Goal: Task Accomplishment & Management: Manage account settings

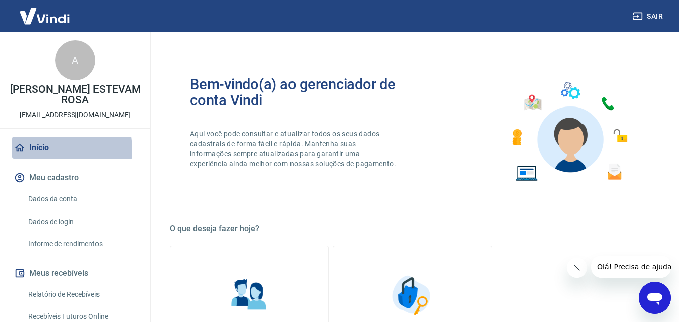
click at [49, 149] on link "Início" at bounding box center [75, 148] width 126 height 22
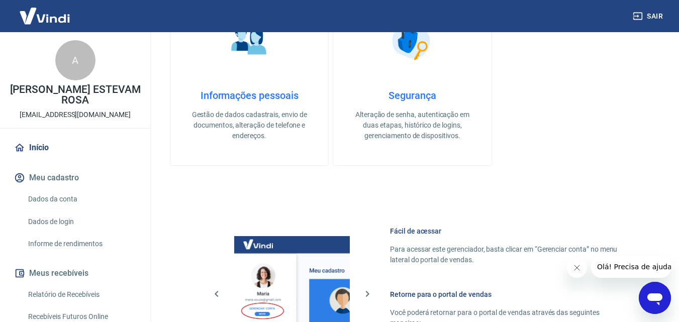
scroll to position [251, 0]
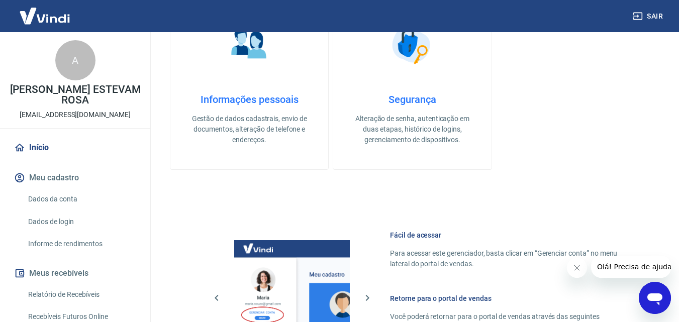
click at [67, 273] on button "Meus recebíveis" at bounding box center [75, 273] width 126 height 22
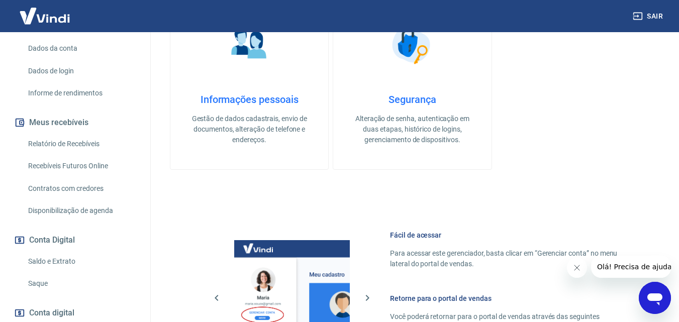
click at [65, 257] on link "Saldo e Extrato" at bounding box center [81, 261] width 114 height 21
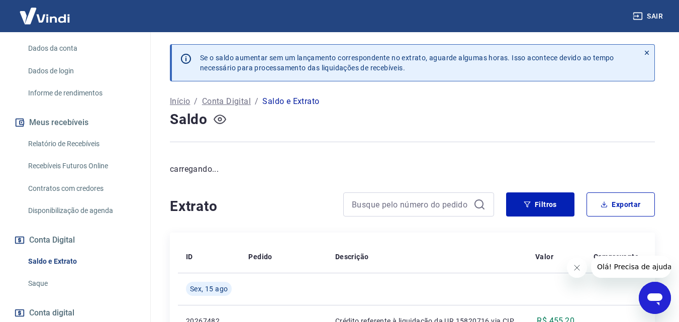
click at [219, 118] on icon "button" at bounding box center [220, 120] width 4 height 4
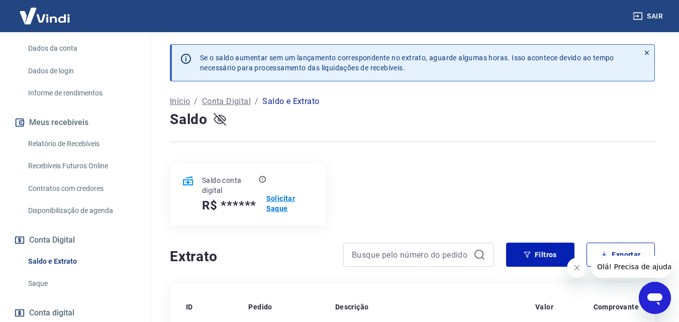
click at [274, 199] on p "Solicitar Saque" at bounding box center [290, 203] width 48 height 20
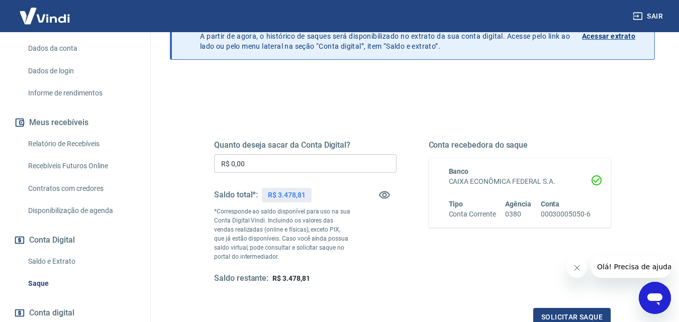
scroll to position [101, 0]
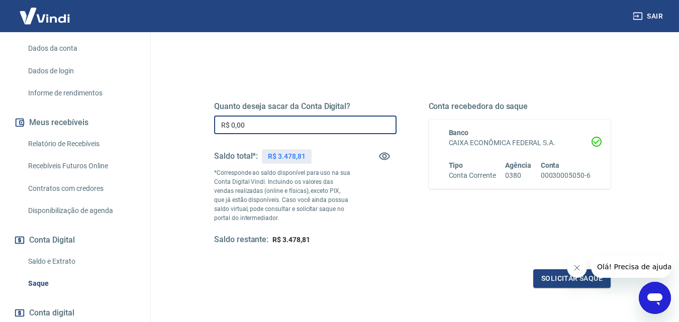
click at [261, 129] on input "R$ 0,00" at bounding box center [305, 125] width 182 height 19
type input "R$ 2.000,00"
click at [565, 280] on button "Solicitar saque" at bounding box center [571, 278] width 77 height 19
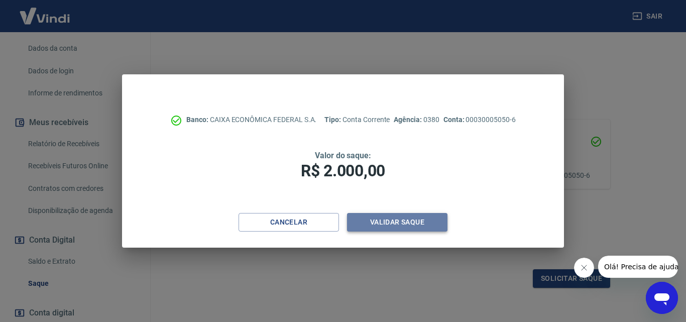
click at [424, 216] on button "Validar saque" at bounding box center [397, 222] width 101 height 19
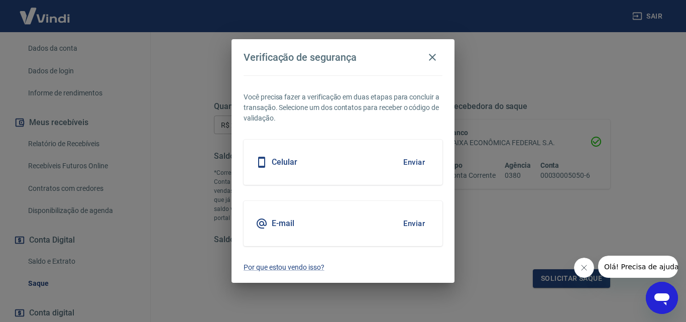
click at [375, 168] on div "Celular Enviar" at bounding box center [343, 162] width 199 height 45
click at [415, 161] on button "Enviar" at bounding box center [414, 162] width 33 height 21
click at [363, 167] on div "Celular Enviar" at bounding box center [343, 162] width 199 height 45
click at [419, 165] on button "Enviar" at bounding box center [414, 162] width 33 height 21
click at [418, 163] on button "Enviar" at bounding box center [414, 162] width 33 height 21
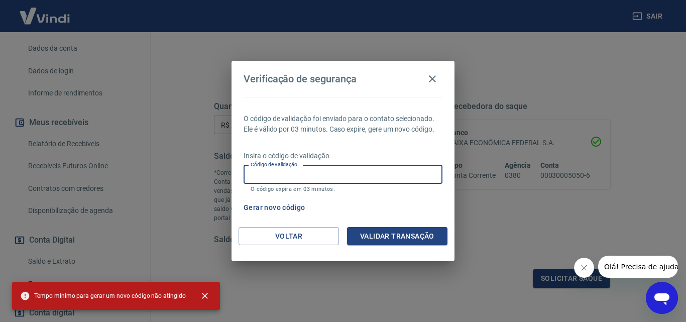
click at [331, 176] on input "Código de validação" at bounding box center [343, 174] width 199 height 19
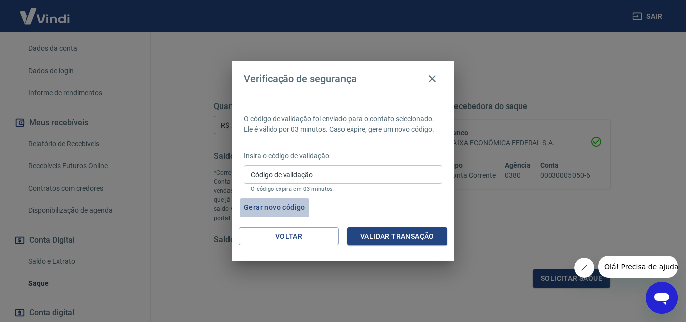
click at [281, 208] on button "Gerar novo código" at bounding box center [275, 207] width 70 height 19
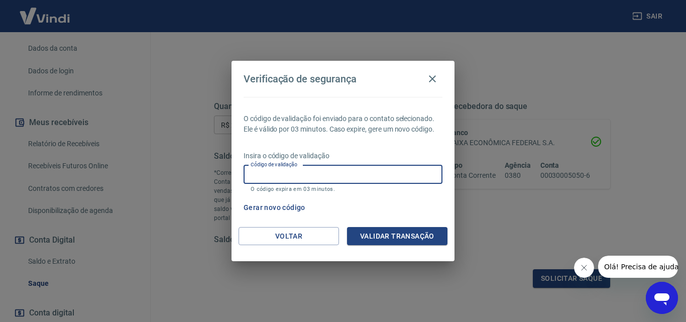
click at [360, 173] on input "Código de validação" at bounding box center [343, 174] width 199 height 19
type input "811602"
click at [384, 239] on button "Validar transação" at bounding box center [397, 236] width 101 height 19
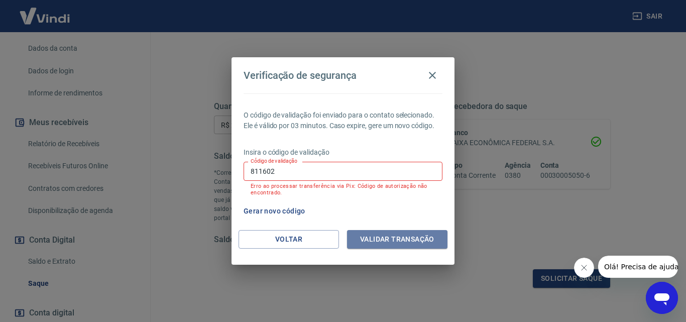
drag, startPoint x: 388, startPoint y: 242, endPoint x: 378, endPoint y: 237, distance: 11.0
click at [386, 241] on button "Validar transação" at bounding box center [397, 239] width 101 height 19
click at [303, 211] on button "Gerar novo código" at bounding box center [275, 211] width 70 height 19
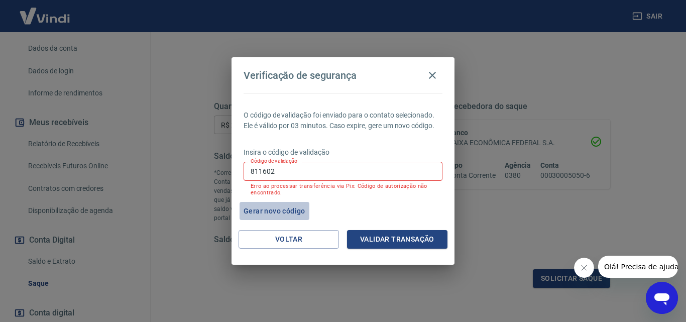
click at [279, 209] on button "Gerar novo código" at bounding box center [275, 211] width 70 height 19
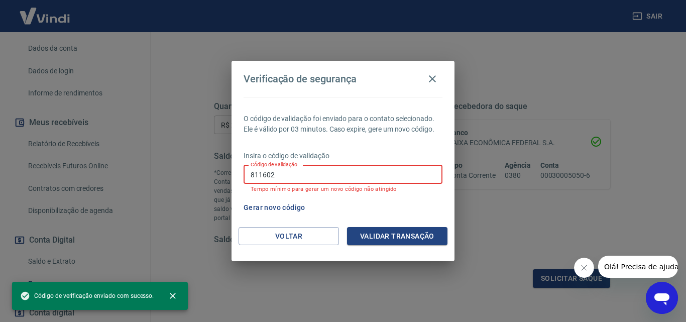
drag, startPoint x: 294, startPoint y: 175, endPoint x: 246, endPoint y: 176, distance: 48.3
click at [246, 176] on input "811602" at bounding box center [343, 174] width 199 height 19
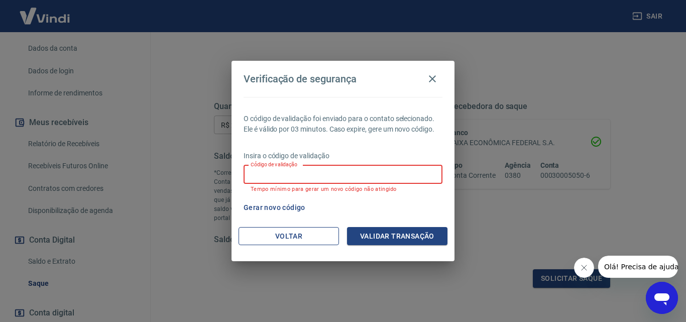
click at [307, 240] on button "Voltar" at bounding box center [289, 236] width 101 height 19
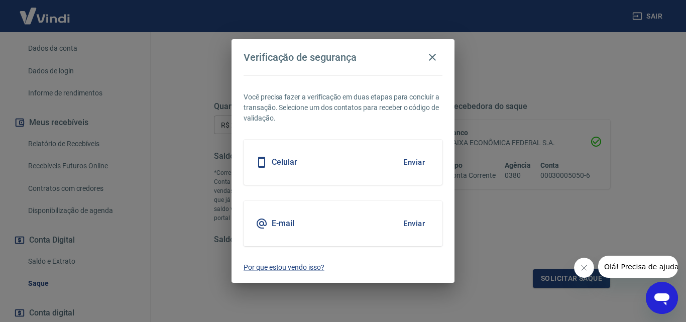
click at [285, 165] on h5 "Celular" at bounding box center [285, 162] width 26 height 10
click at [300, 166] on div "Celular Enviar" at bounding box center [343, 162] width 199 height 45
click at [416, 161] on button "Enviar" at bounding box center [414, 162] width 33 height 21
click at [410, 160] on button "Enviar" at bounding box center [414, 162] width 33 height 21
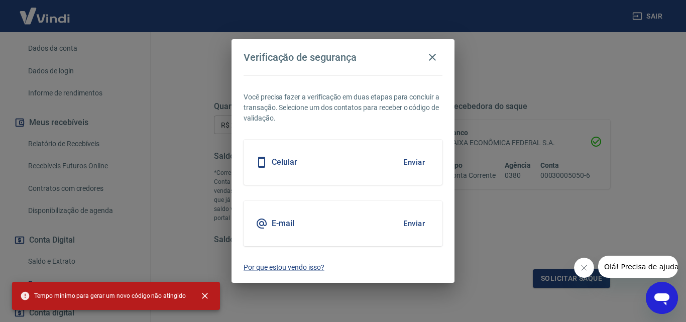
click at [488, 248] on div "Verificação de segurança Você precisa fazer a verificação em duas etapas para c…" at bounding box center [343, 161] width 686 height 322
click at [189, 149] on div "Verificação de segurança Você precisa fazer a verificação em duas etapas para c…" at bounding box center [343, 161] width 686 height 322
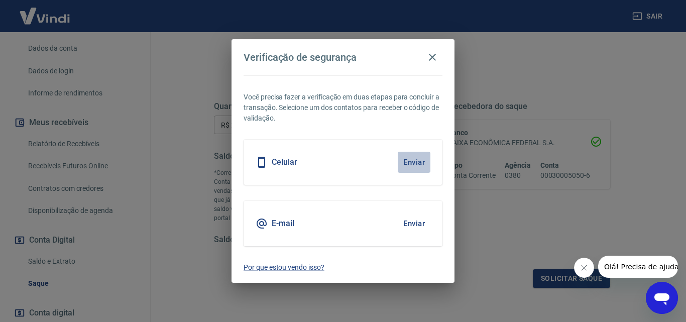
click at [407, 163] on button "Enviar" at bounding box center [414, 162] width 33 height 21
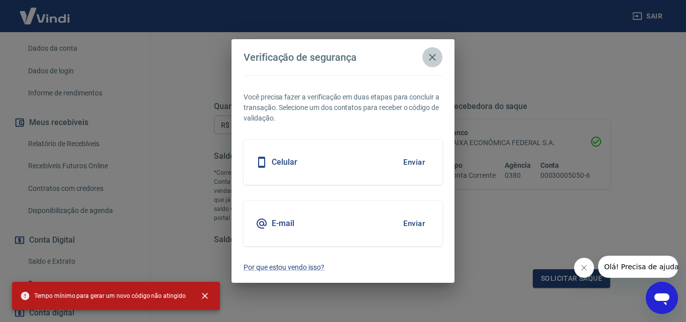
click at [434, 58] on icon "button" at bounding box center [432, 57] width 7 height 7
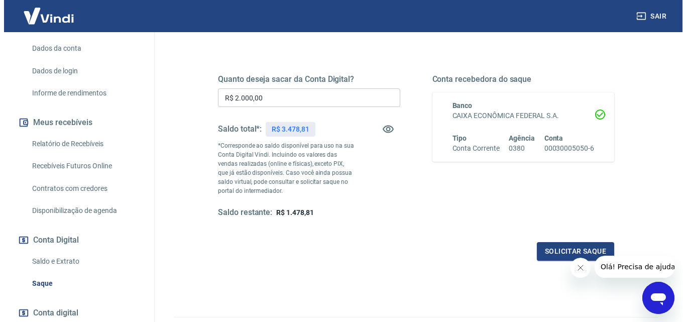
scroll to position [151, 0]
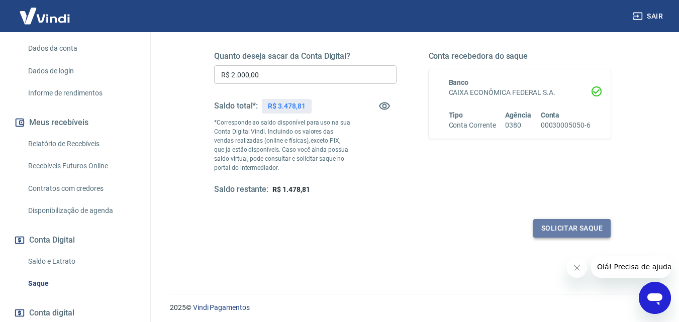
click at [575, 229] on button "Solicitar saque" at bounding box center [571, 228] width 77 height 19
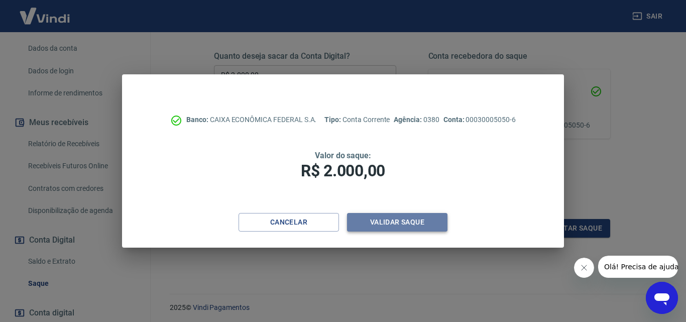
click at [403, 220] on button "Validar saque" at bounding box center [397, 222] width 101 height 19
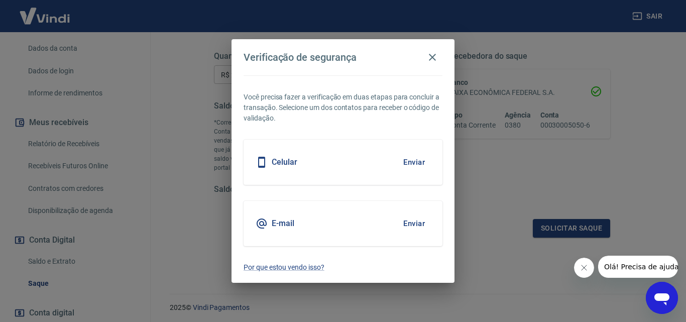
click at [417, 167] on button "Enviar" at bounding box center [414, 162] width 33 height 21
click at [295, 269] on p "Por que estou vendo isso?" at bounding box center [343, 267] width 199 height 11
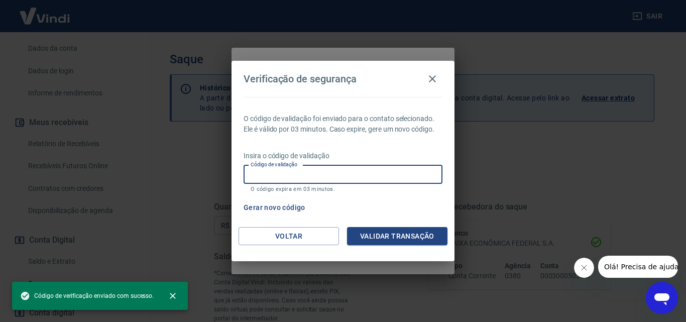
click at [309, 182] on input "Código de validação" at bounding box center [343, 174] width 199 height 19
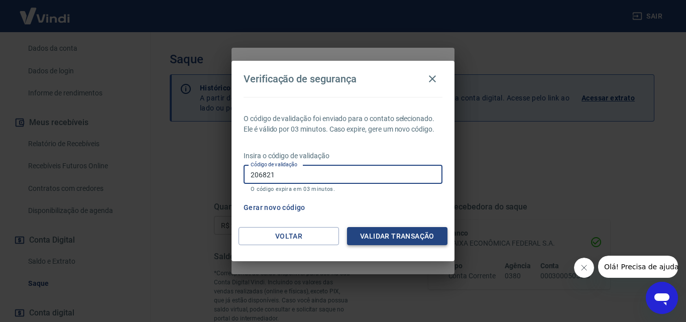
type input "206821"
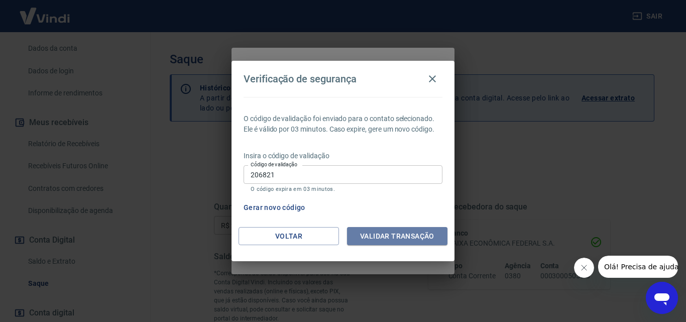
click at [399, 237] on button "Validar transação" at bounding box center [397, 236] width 101 height 19
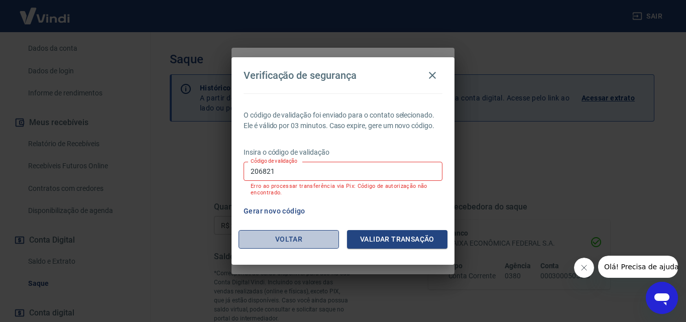
click at [293, 240] on button "Voltar" at bounding box center [289, 239] width 101 height 19
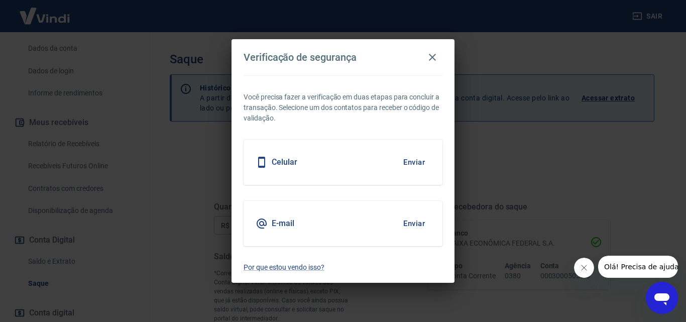
click at [307, 166] on div "Celular Enviar" at bounding box center [343, 162] width 199 height 45
click at [410, 162] on button "Enviar" at bounding box center [414, 162] width 33 height 21
click at [287, 166] on h5 "Celular" at bounding box center [285, 162] width 26 height 10
drag, startPoint x: 474, startPoint y: 171, endPoint x: 453, endPoint y: 158, distance: 25.0
click at [475, 169] on div "Verificação de segurança Você precisa fazer a verificação em duas etapas para c…" at bounding box center [343, 161] width 686 height 322
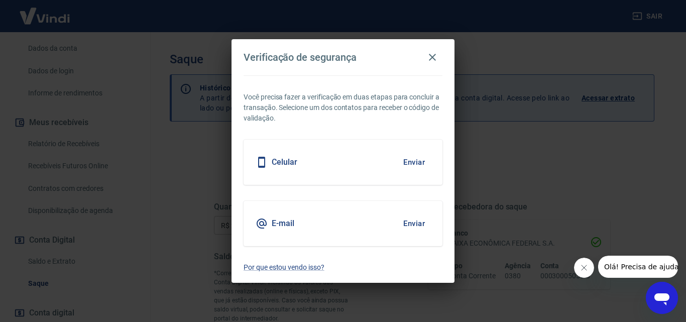
drag, startPoint x: 432, startPoint y: 57, endPoint x: 430, endPoint y: 73, distance: 16.3
click at [432, 58] on icon "button" at bounding box center [432, 57] width 7 height 7
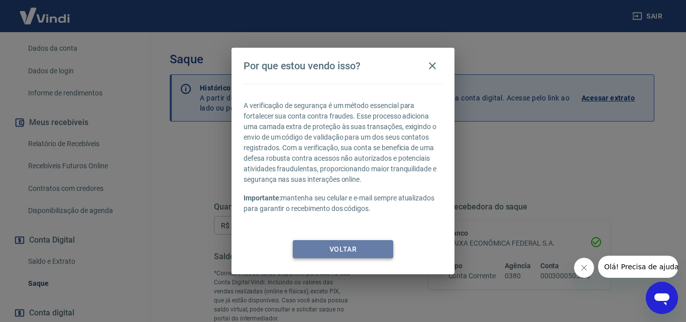
click at [344, 248] on button "Voltar" at bounding box center [343, 249] width 101 height 19
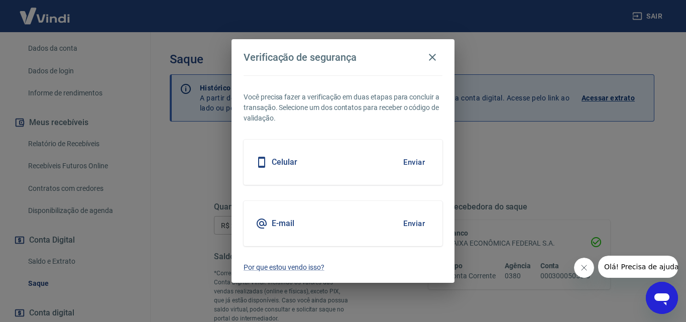
scroll to position [184, 0]
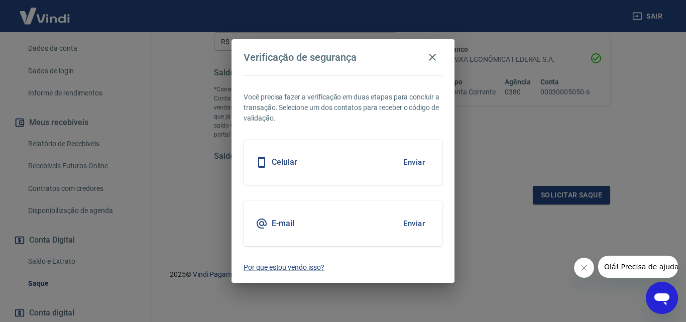
click at [421, 162] on button "Enviar" at bounding box center [414, 162] width 33 height 21
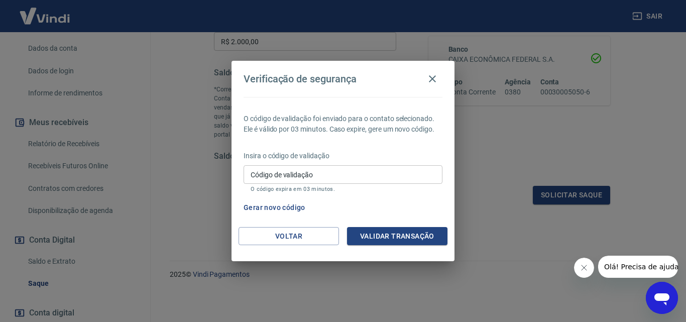
click at [353, 174] on input "Código de validação" at bounding box center [343, 174] width 199 height 19
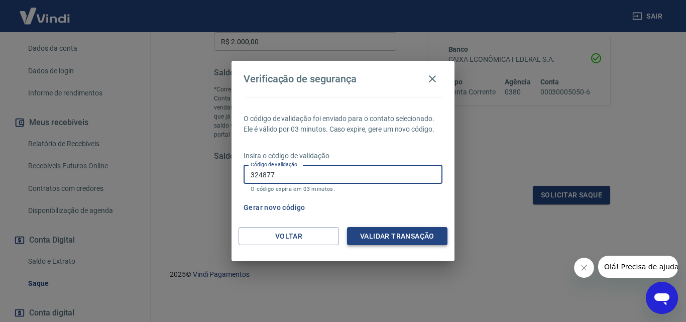
type input "324877"
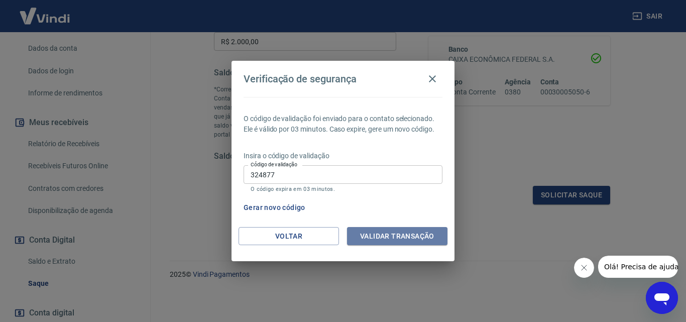
click at [382, 235] on button "Validar transação" at bounding box center [397, 236] width 101 height 19
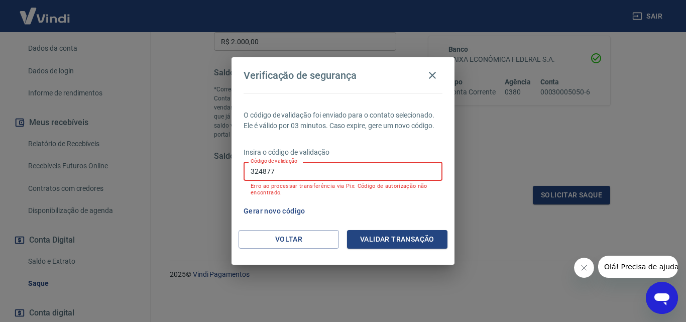
drag, startPoint x: 304, startPoint y: 166, endPoint x: 231, endPoint y: 163, distance: 72.9
click at [231, 163] on div "Verificação de segurança O código de validação foi enviado para o contato selec…" at bounding box center [343, 161] width 686 height 322
type input "361249"
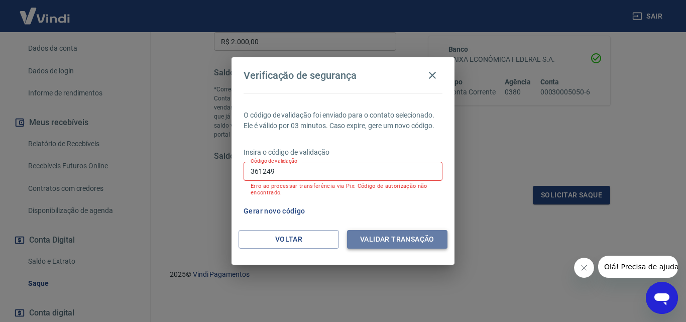
click at [426, 241] on button "Validar transação" at bounding box center [397, 239] width 101 height 19
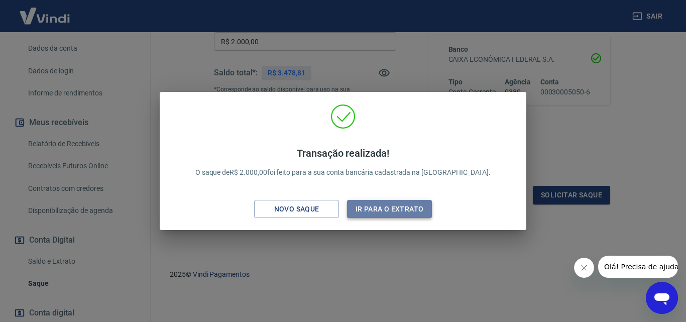
click at [387, 211] on button "Ir para o extrato" at bounding box center [389, 209] width 85 height 19
